Goal: Information Seeking & Learning: Check status

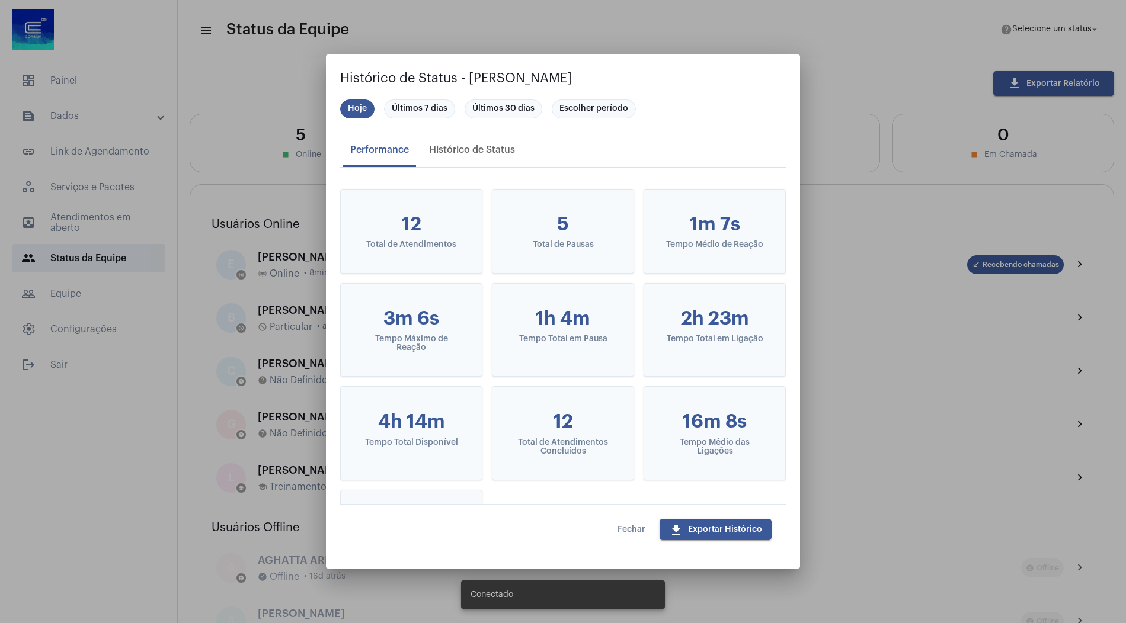
click at [881, 150] on div at bounding box center [563, 311] width 1126 height 623
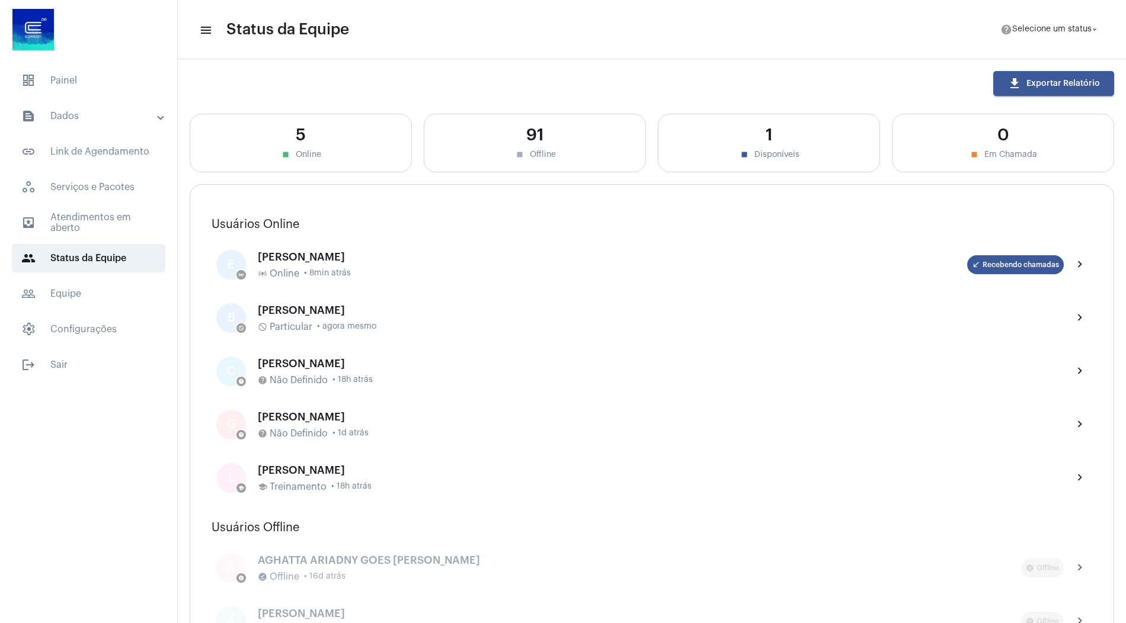
click at [100, 113] on mat-panel-title "text_snippet_outlined Dados" at bounding box center [89, 116] width 137 height 14
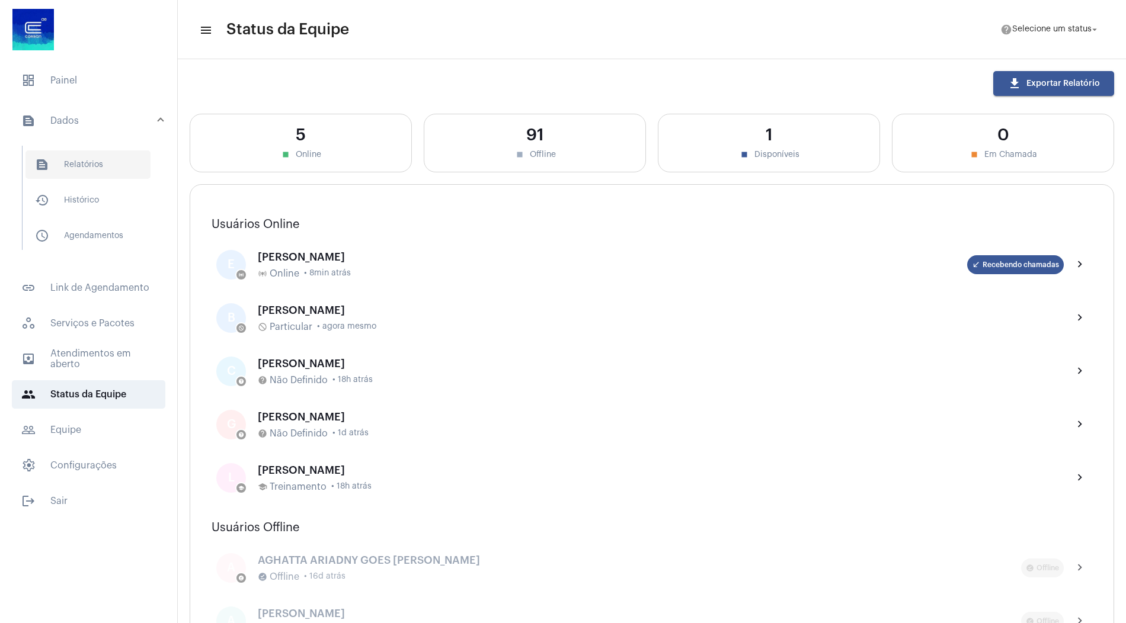
click at [79, 172] on span "text_snippet_outlined Relatórios" at bounding box center [87, 165] width 125 height 28
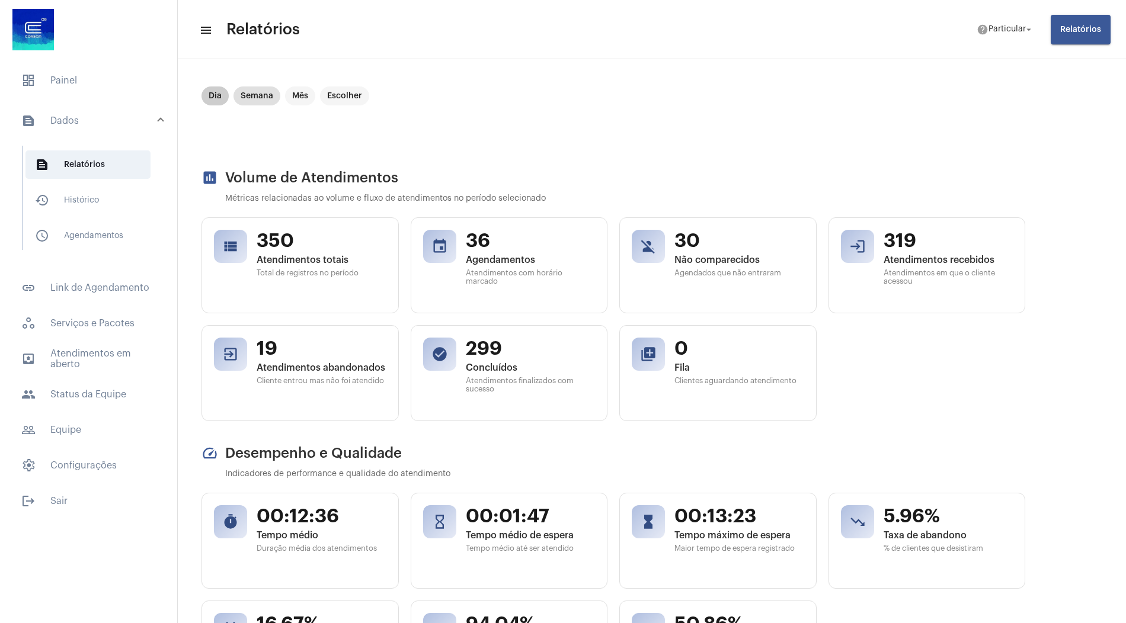
click at [218, 97] on mat-chip "Dia" at bounding box center [214, 96] width 27 height 19
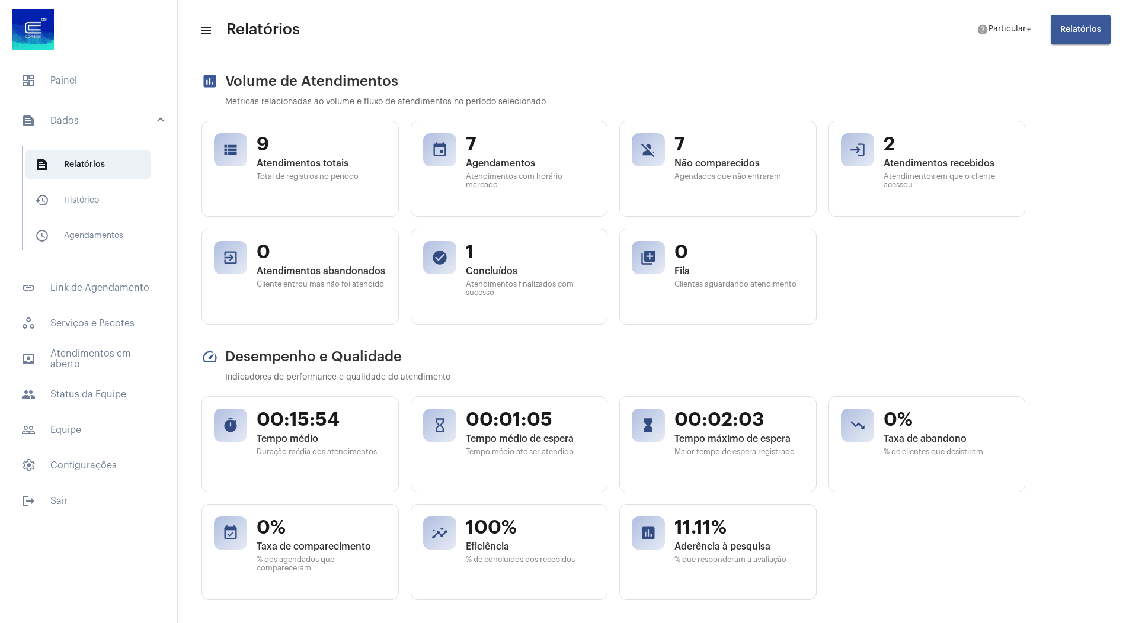
scroll to position [103, 0]
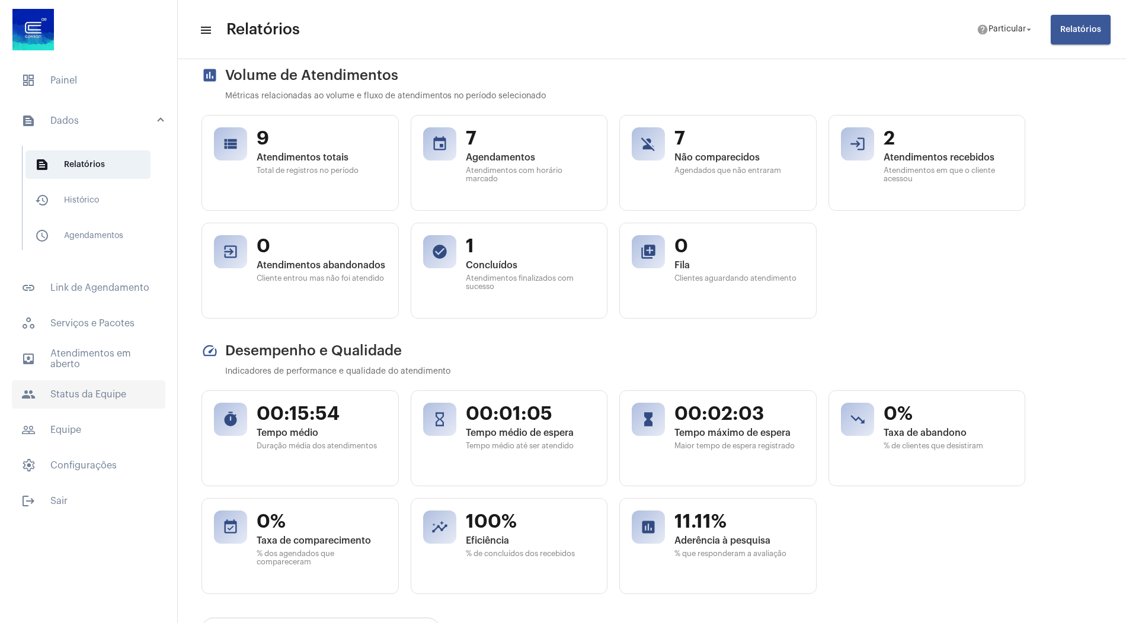
click at [88, 385] on span "people Status da Equipe" at bounding box center [88, 394] width 153 height 28
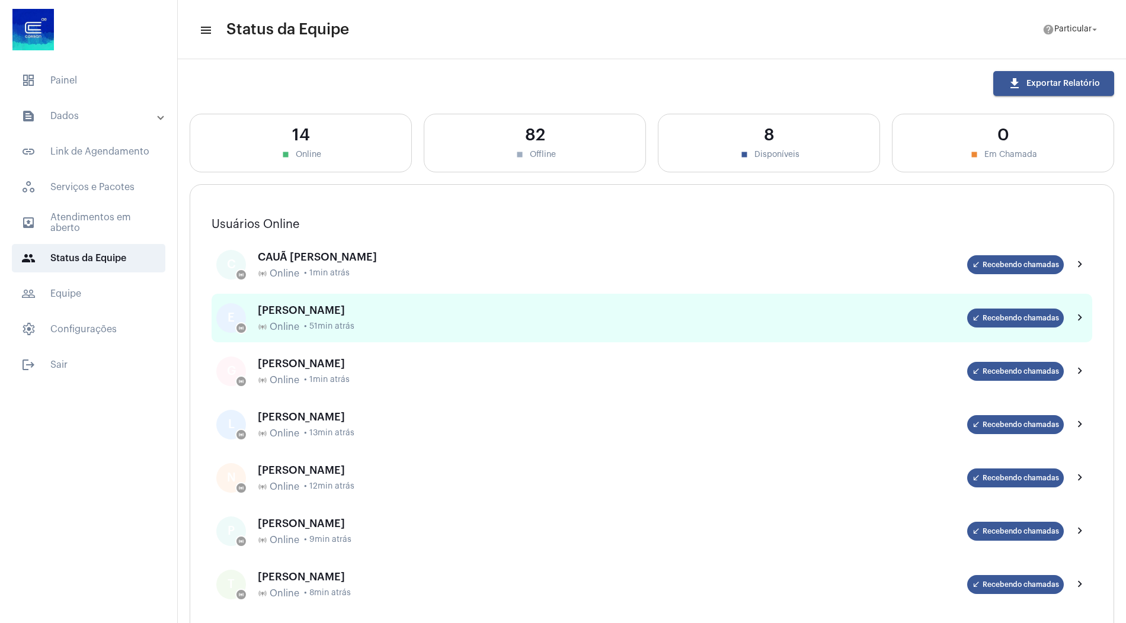
click at [384, 324] on div "online_prediction Online • 51min atrás" at bounding box center [612, 327] width 709 height 11
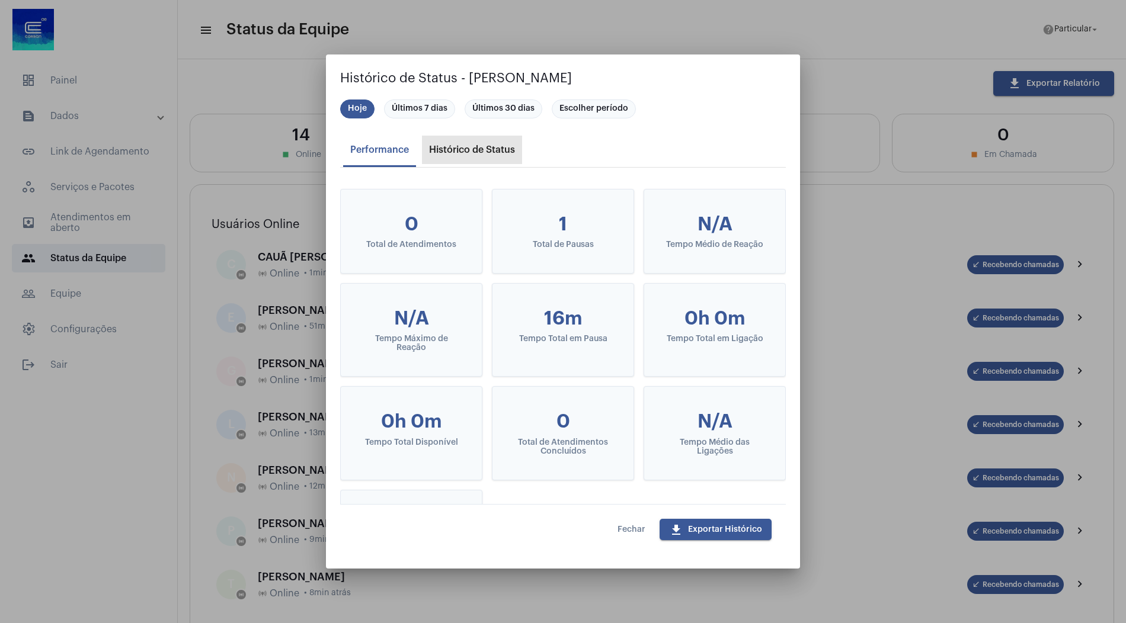
click at [475, 143] on div "Histórico de Status" at bounding box center [472, 150] width 100 height 28
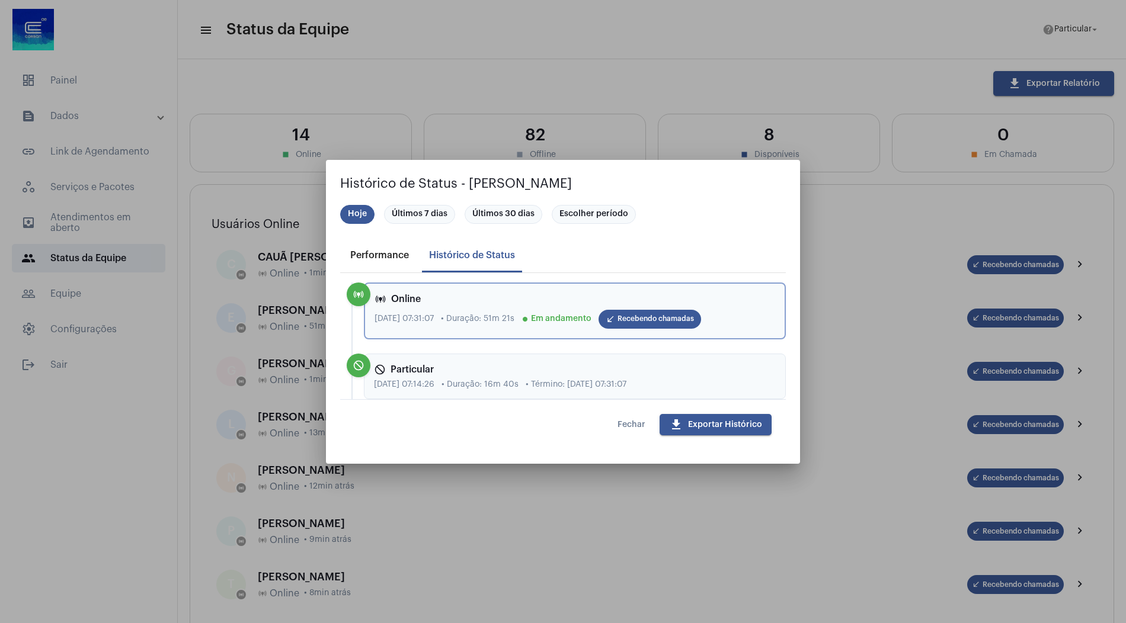
click at [396, 251] on div "Performance" at bounding box center [379, 255] width 59 height 11
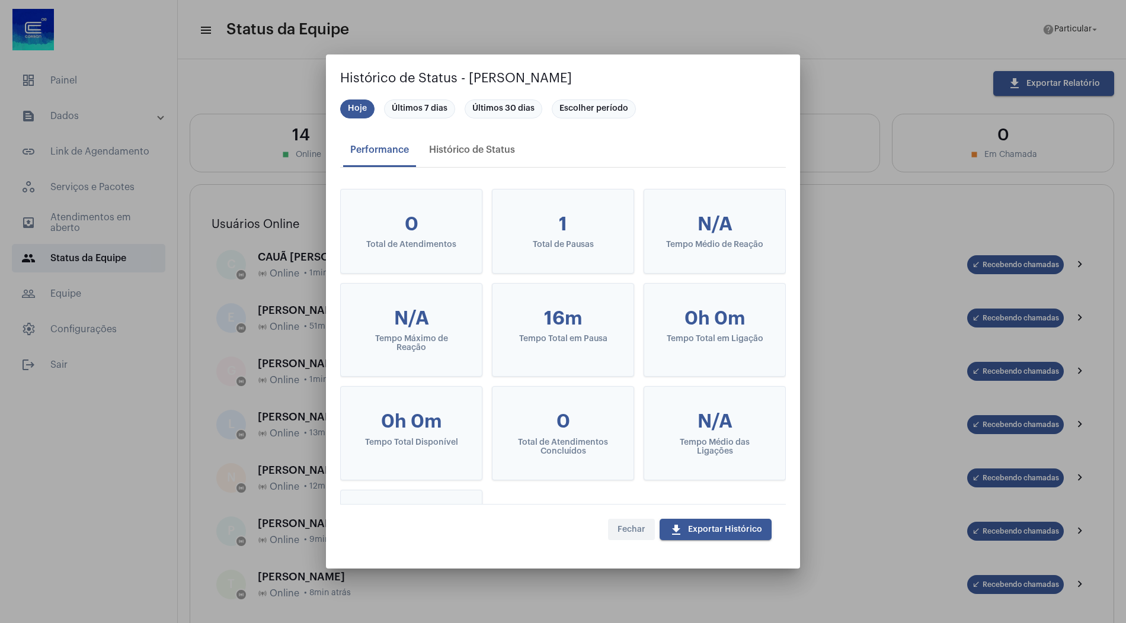
click at [629, 529] on span "Fechar" at bounding box center [631, 530] width 28 height 8
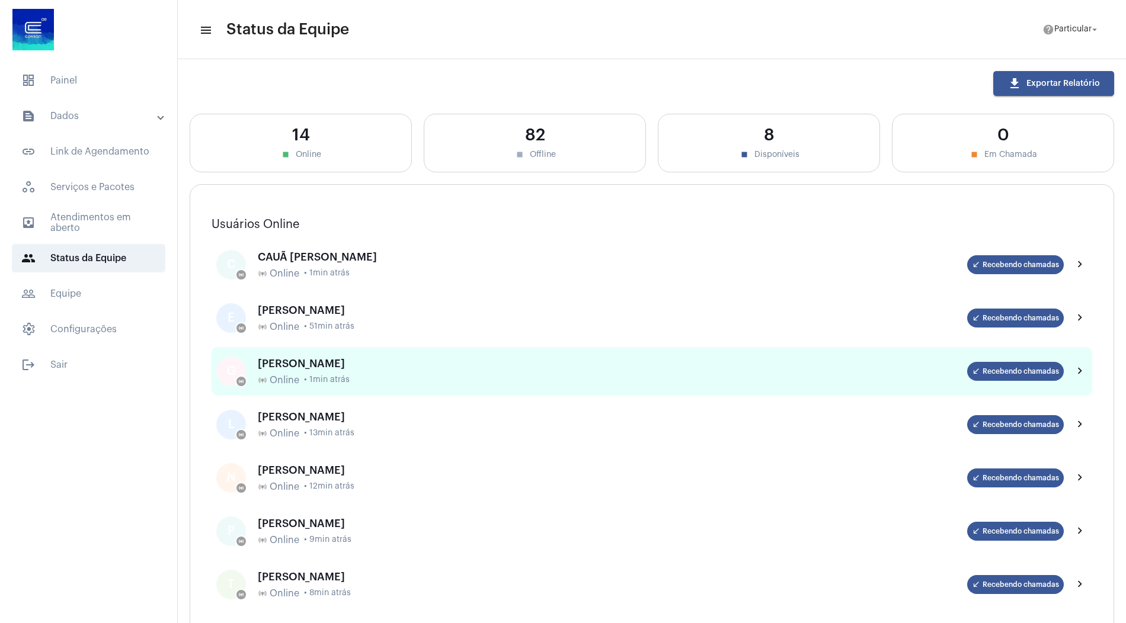
click at [376, 364] on div "[PERSON_NAME]" at bounding box center [612, 364] width 709 height 12
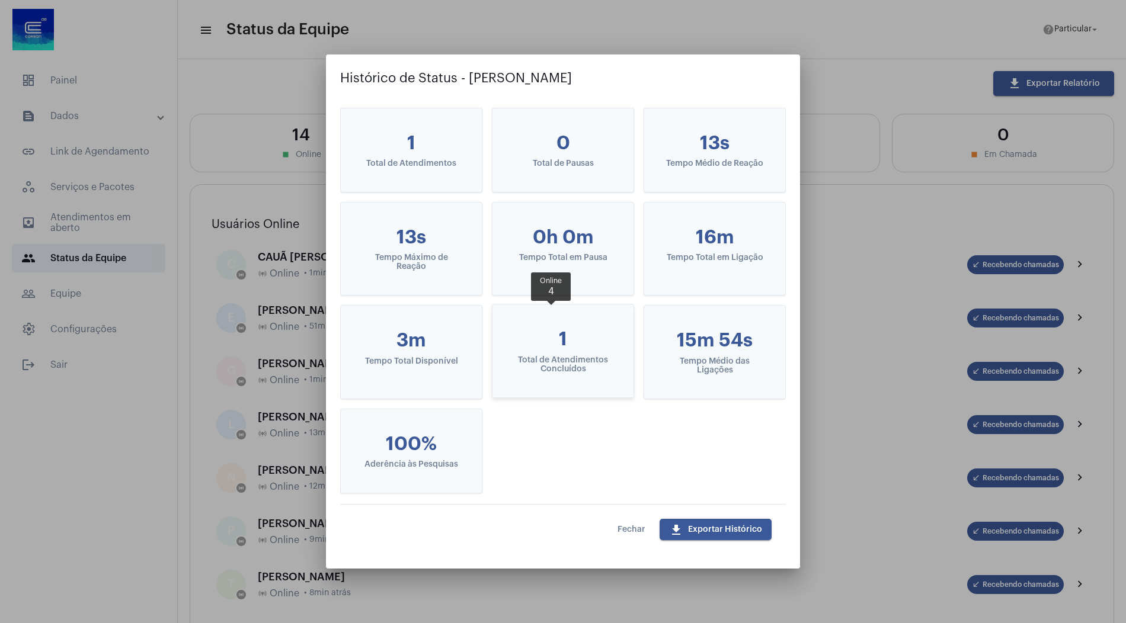
scroll to position [69, 0]
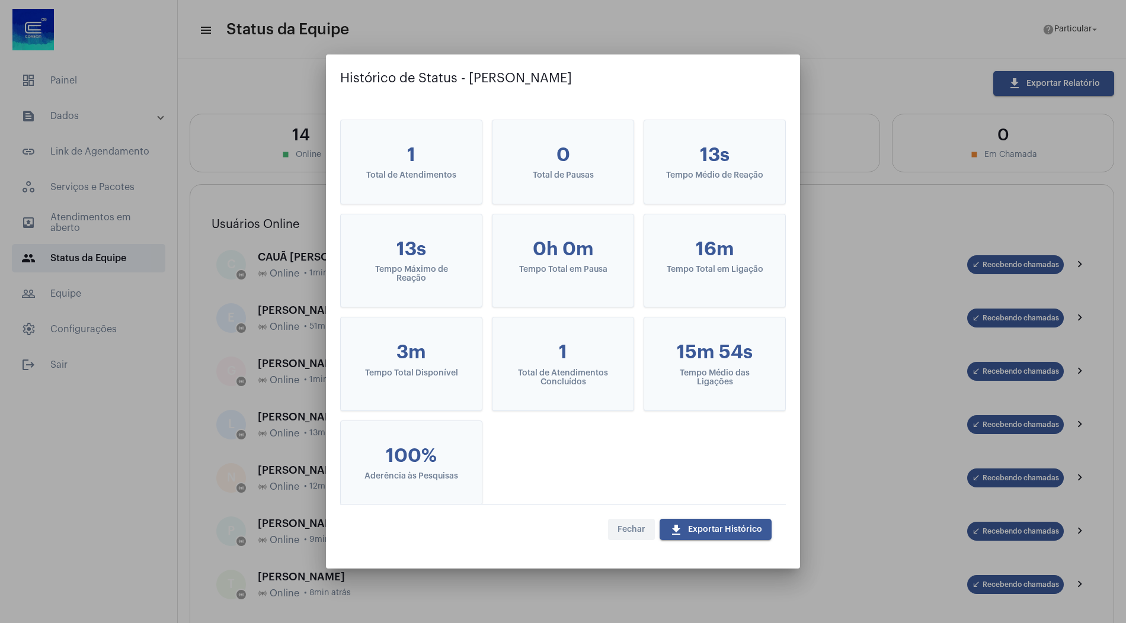
click at [642, 534] on button "Fechar" at bounding box center [631, 529] width 47 height 21
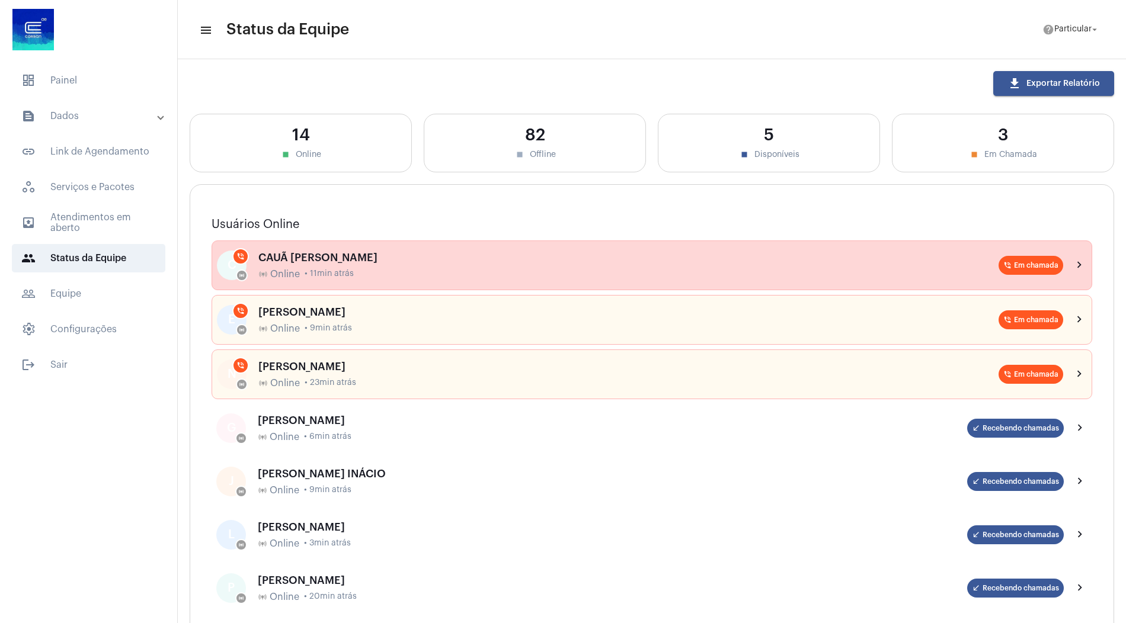
click at [374, 255] on div "CAUÃ [PERSON_NAME]" at bounding box center [628, 258] width 740 height 12
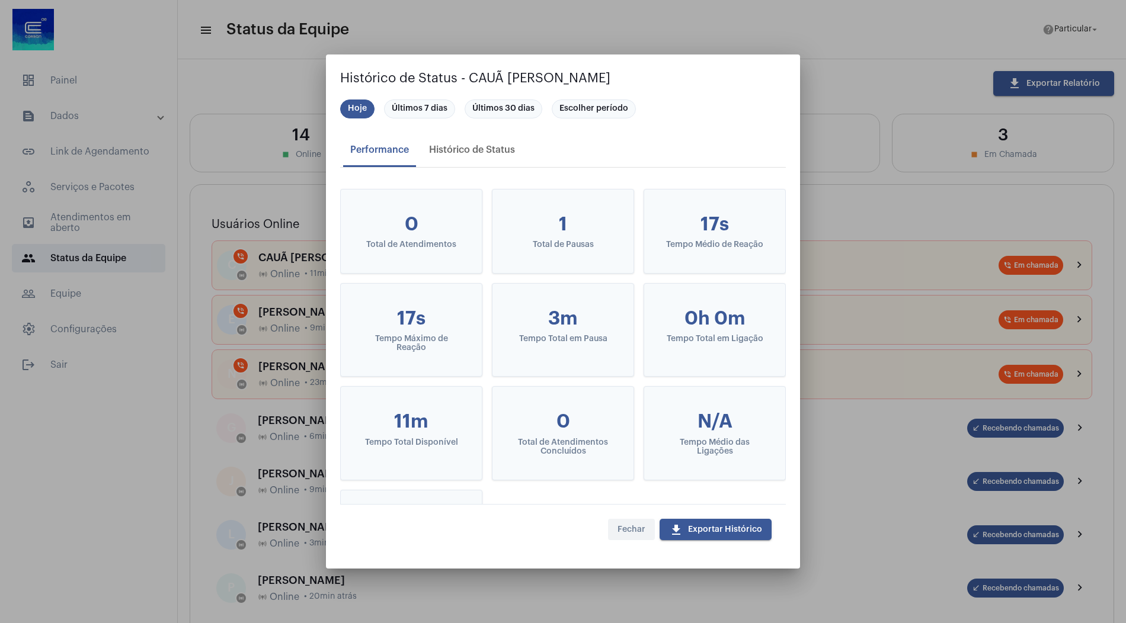
click at [645, 532] on button "Fechar" at bounding box center [631, 529] width 47 height 21
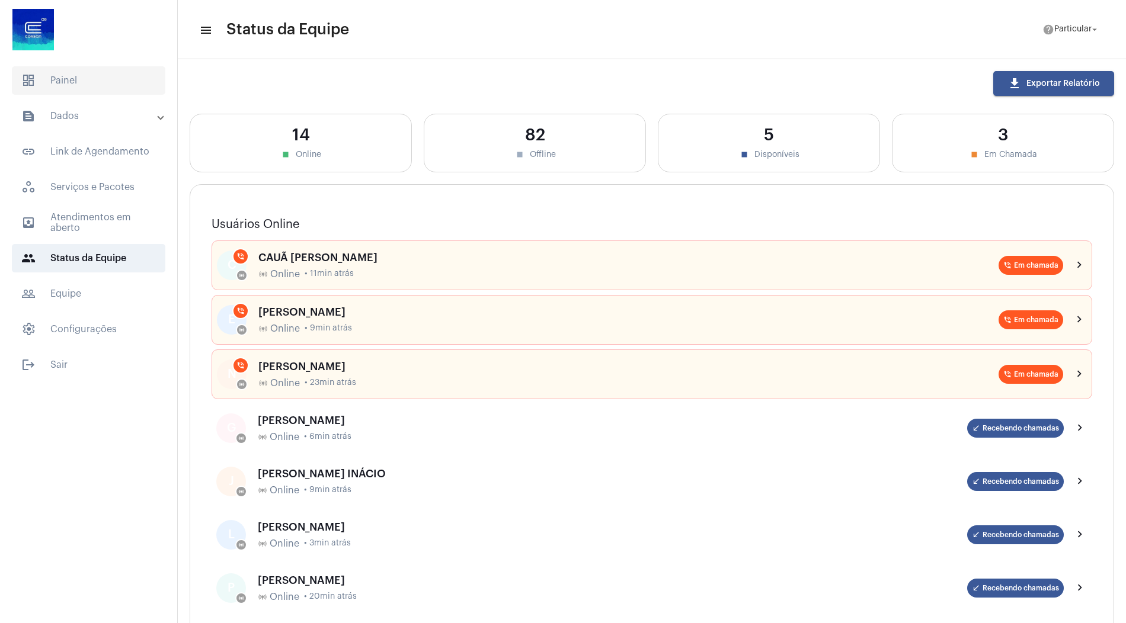
click at [89, 86] on span "dashboard Painel" at bounding box center [88, 80] width 153 height 28
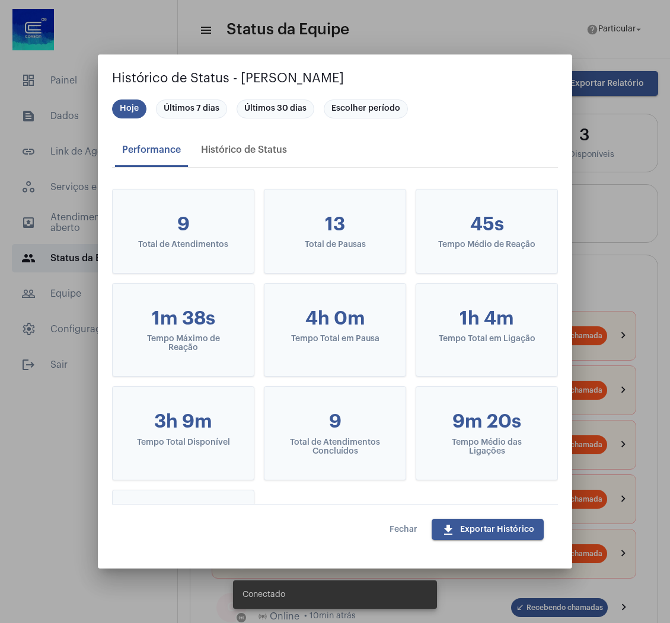
scroll to position [4785, 0]
